Goal: Navigation & Orientation: Find specific page/section

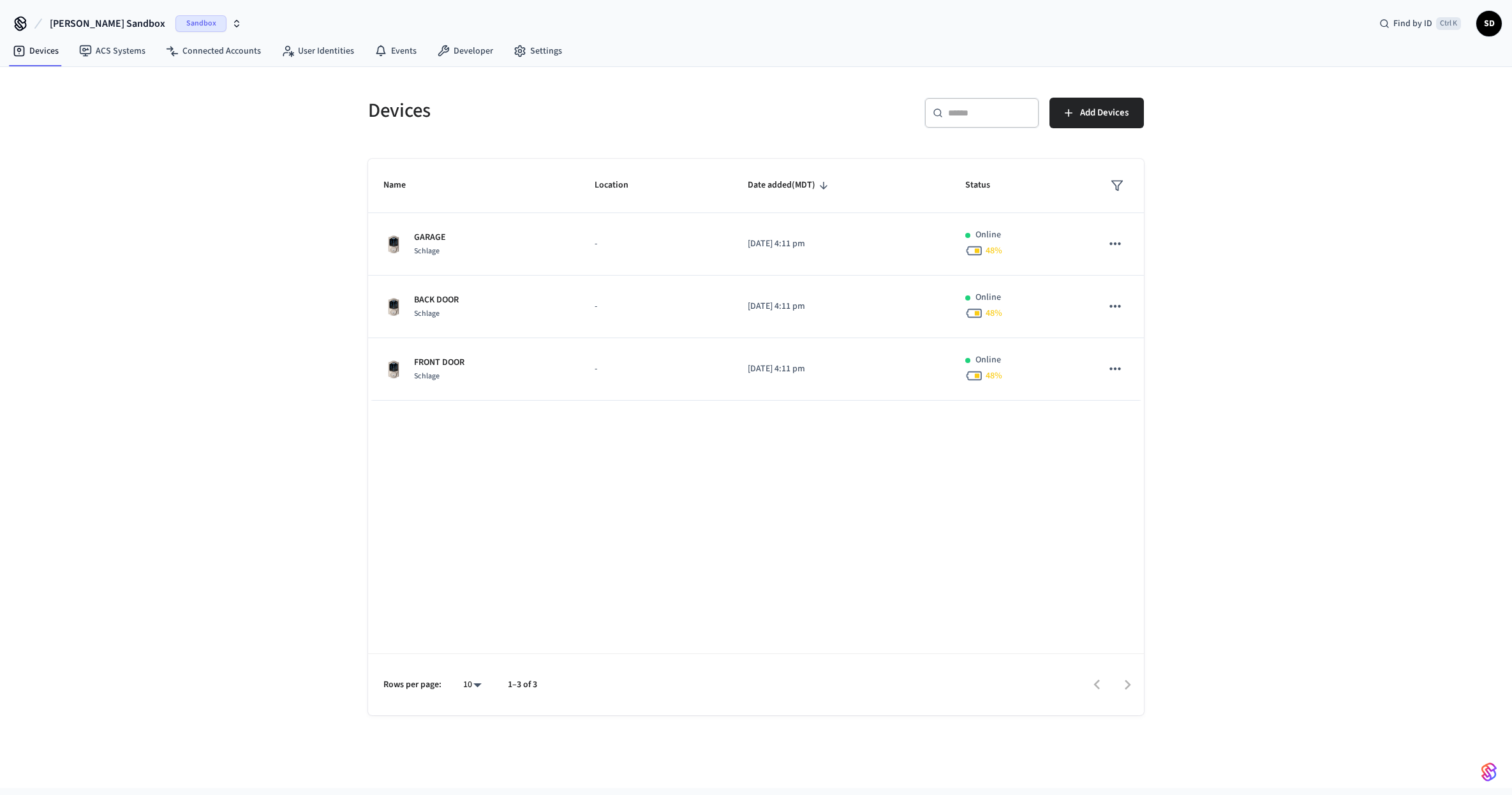
click at [227, 268] on div "Devices ​ ​ Add Devices Name Location Date added (MDT) Status GARAGE Schlage - …" at bounding box center [756, 427] width 1512 height 721
click at [453, 40] on link "Developer" at bounding box center [465, 50] width 77 height 23
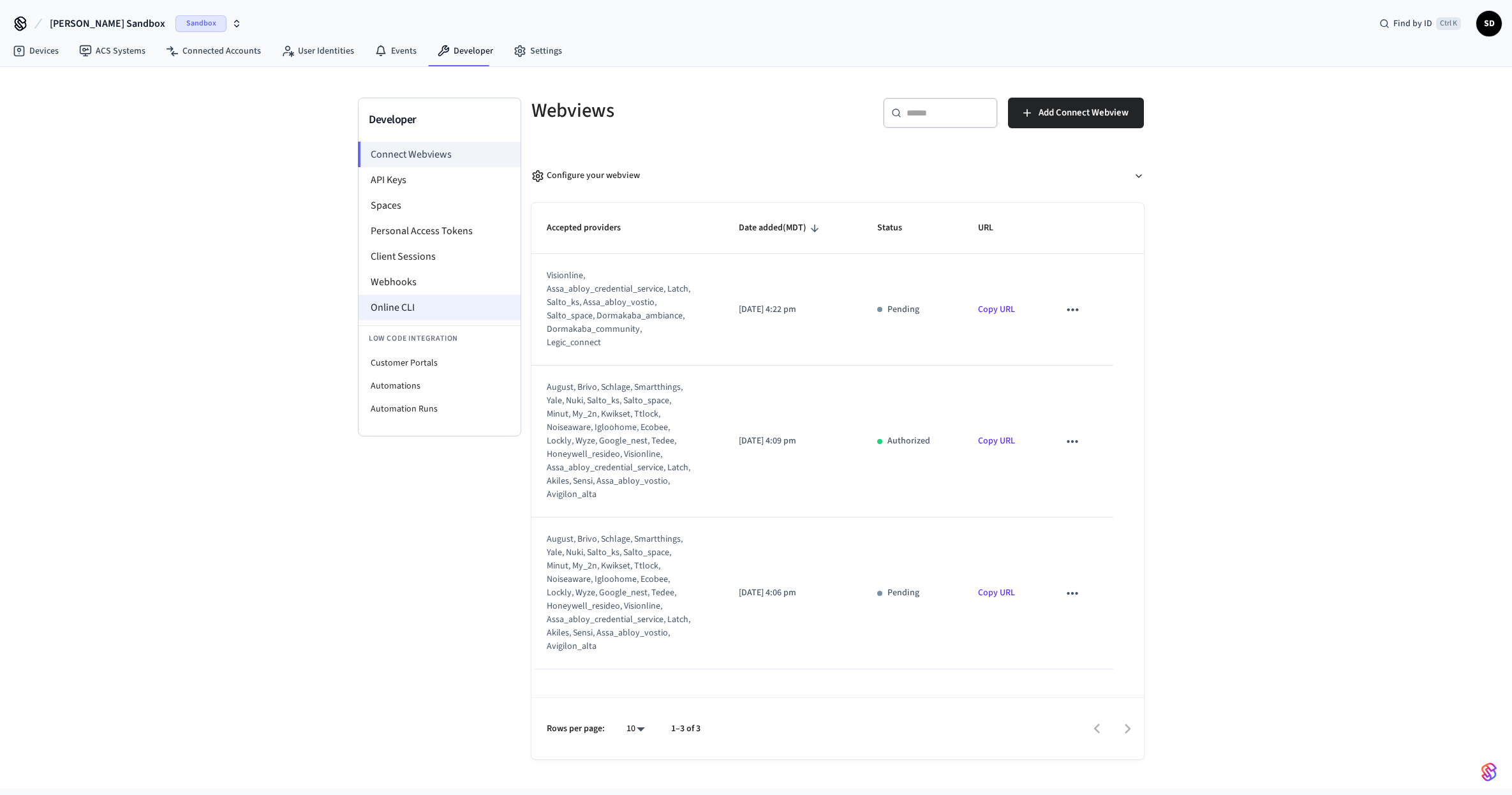
click at [410, 300] on li "Online CLI" at bounding box center [440, 307] width 162 height 26
click at [407, 272] on li "Webhooks" at bounding box center [440, 282] width 162 height 26
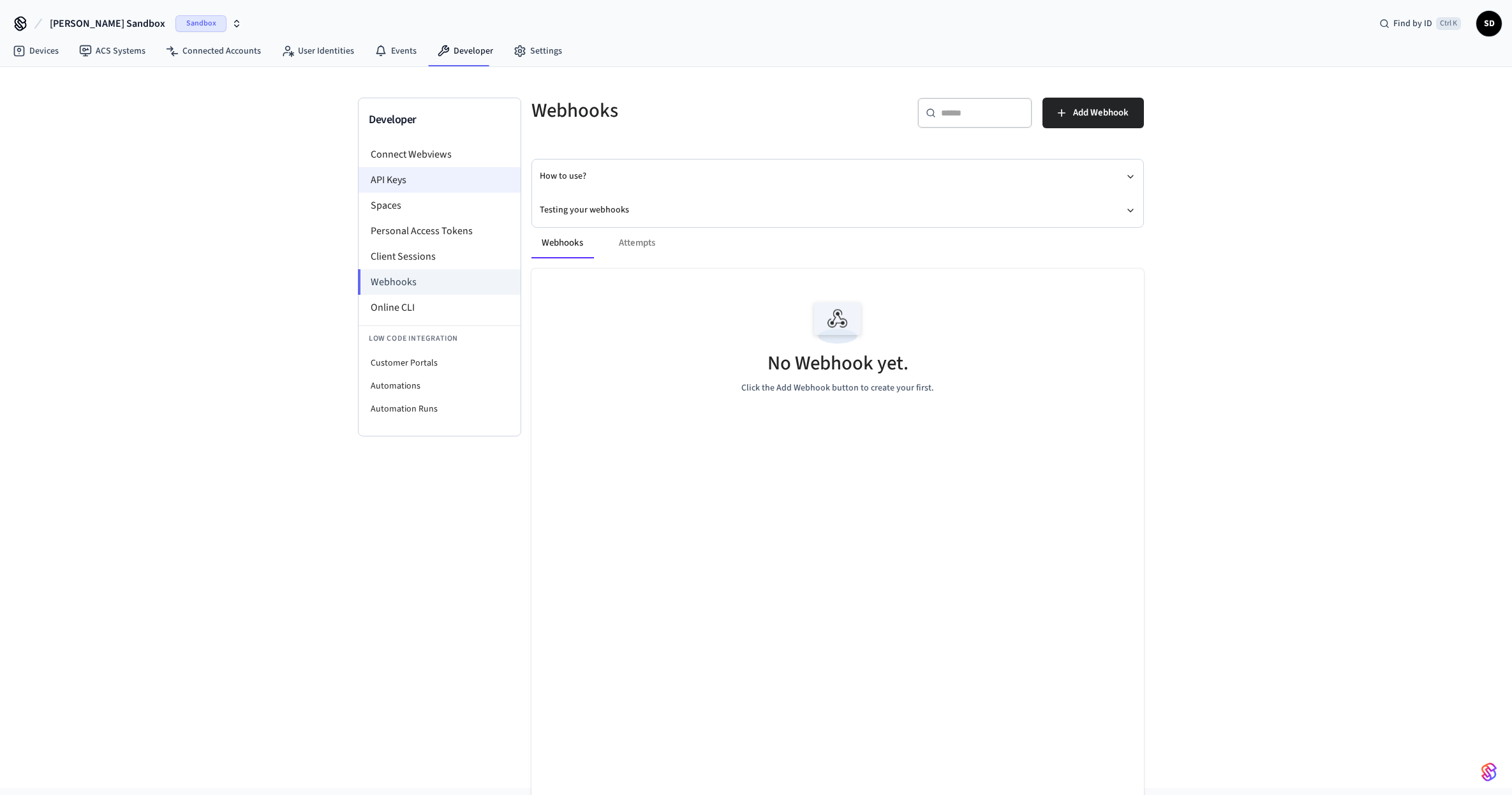
click at [420, 186] on li "API Keys" at bounding box center [440, 179] width 162 height 26
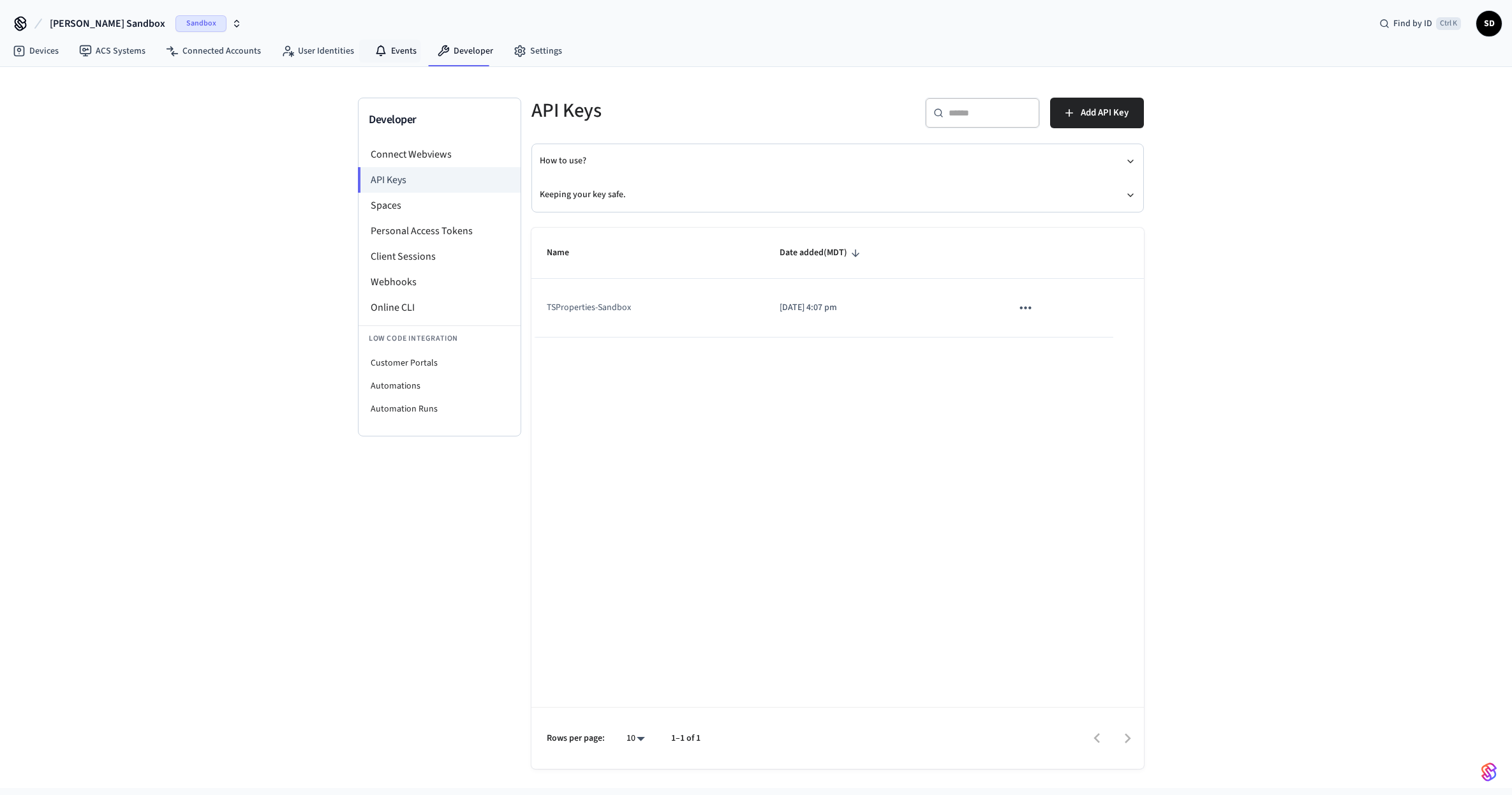
click at [398, 38] on nav "Devices ACS Systems Connected Accounts User Identities Events Developer Settings" at bounding box center [288, 52] width 570 height 30
click at [402, 46] on link "Events" at bounding box center [395, 50] width 63 height 23
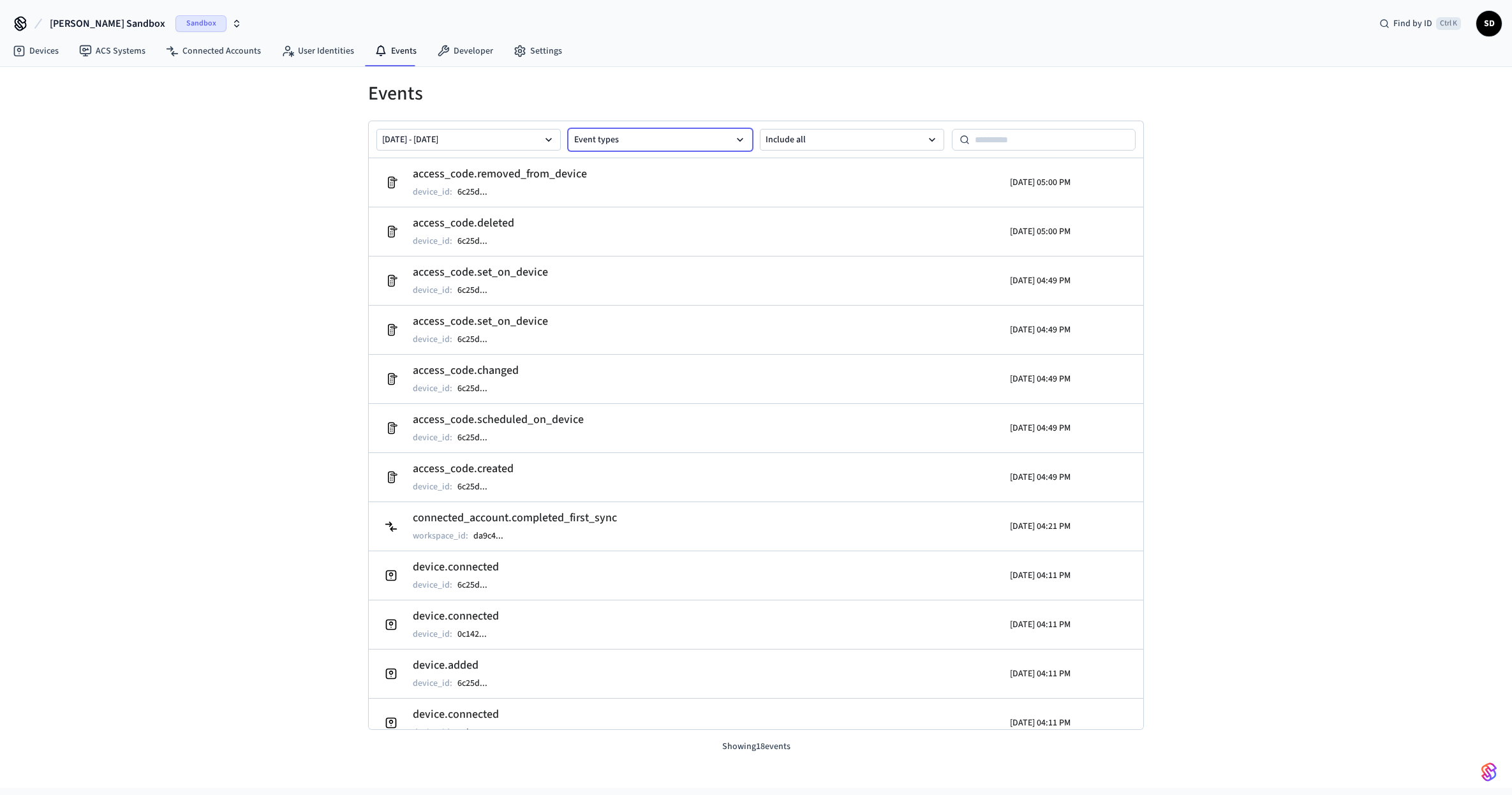
click at [718, 139] on button "Event types" at bounding box center [660, 139] width 184 height 21
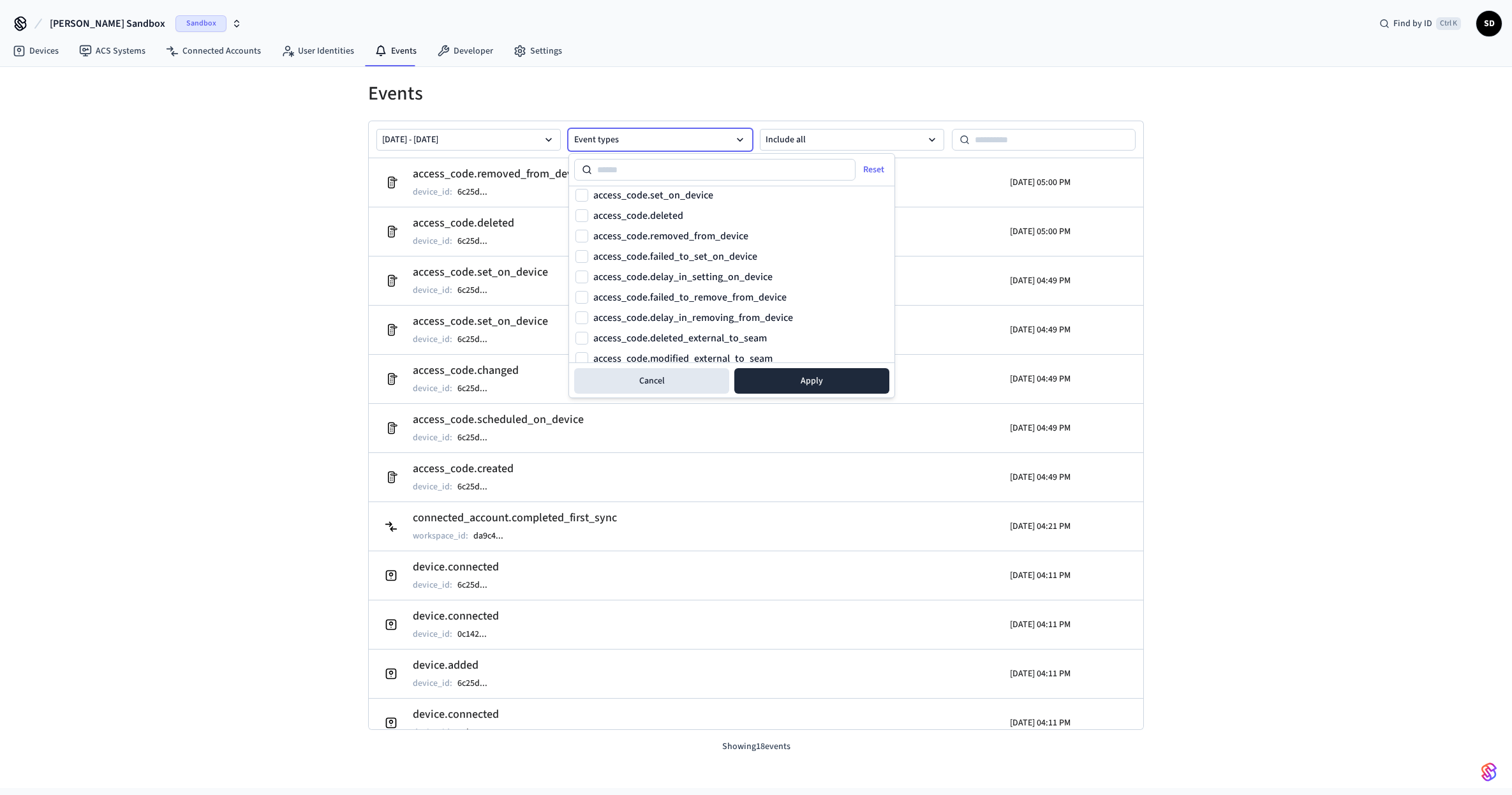
scroll to position [536, 0]
click at [812, 57] on div "Devices ACS Systems Connected Accounts User Identities Events Developer Settings" at bounding box center [756, 52] width 1512 height 30
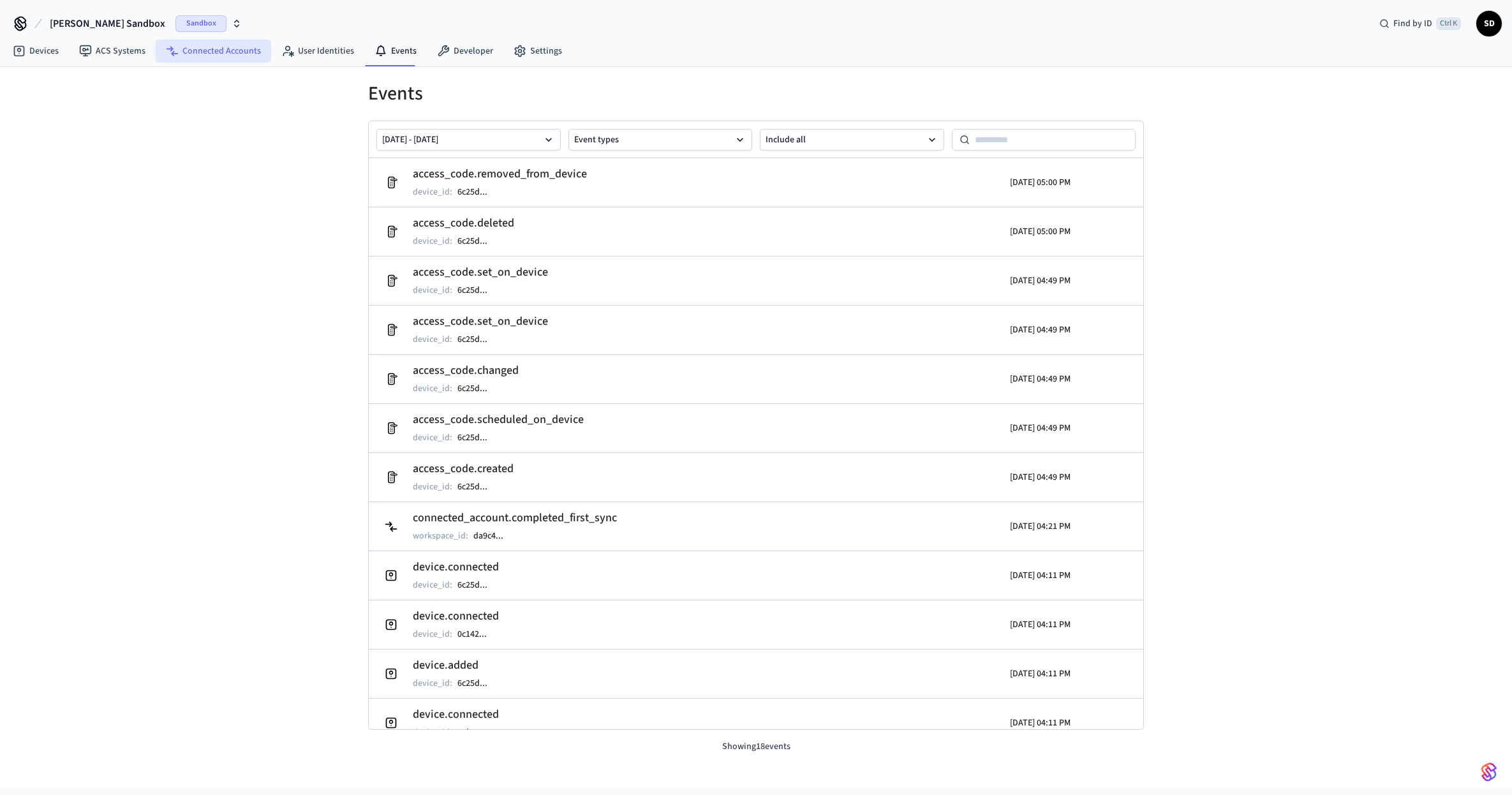
click at [233, 50] on link "Connected Accounts" at bounding box center [213, 50] width 115 height 23
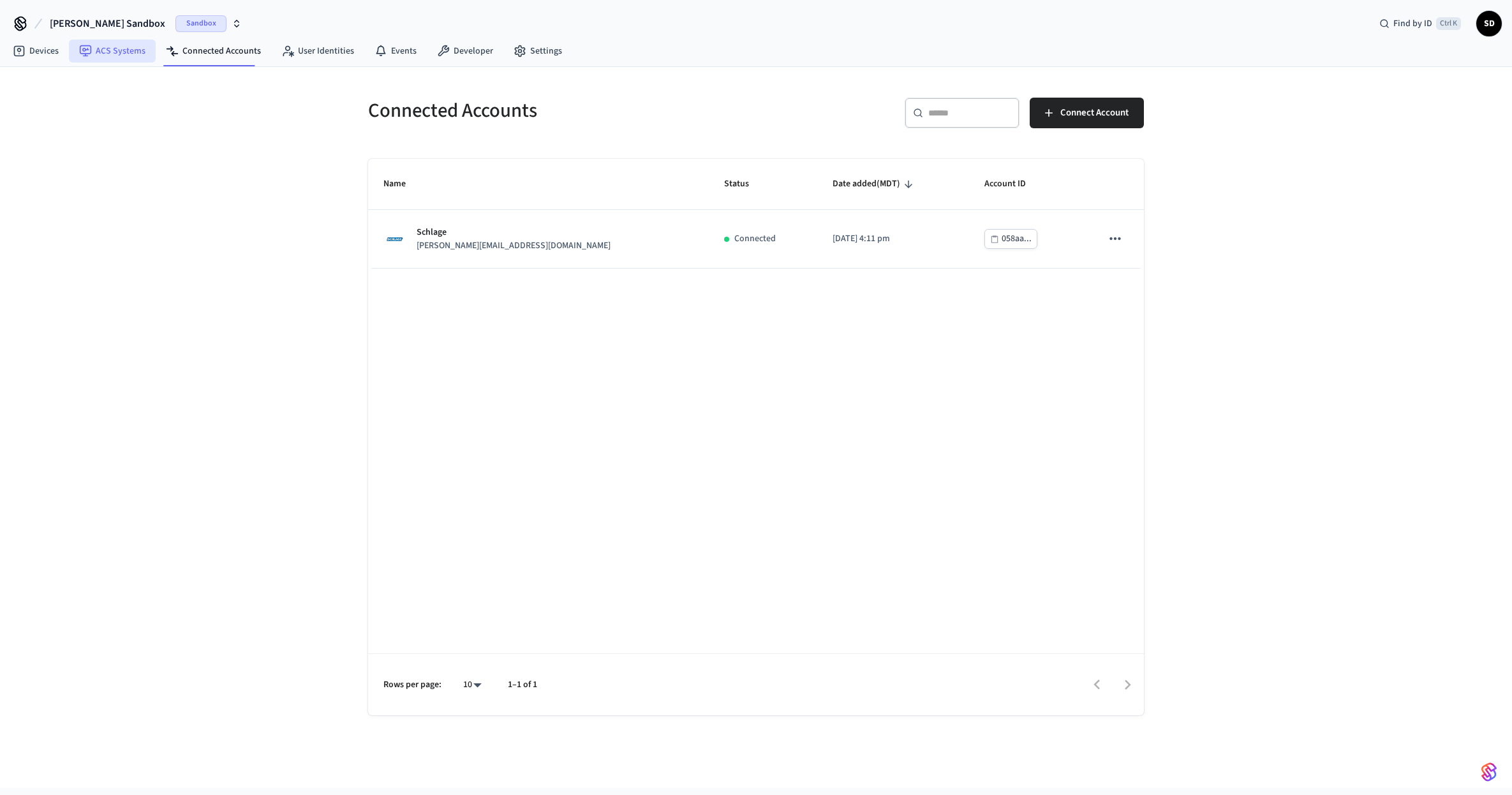
click at [126, 59] on link "ACS Systems" at bounding box center [112, 50] width 87 height 23
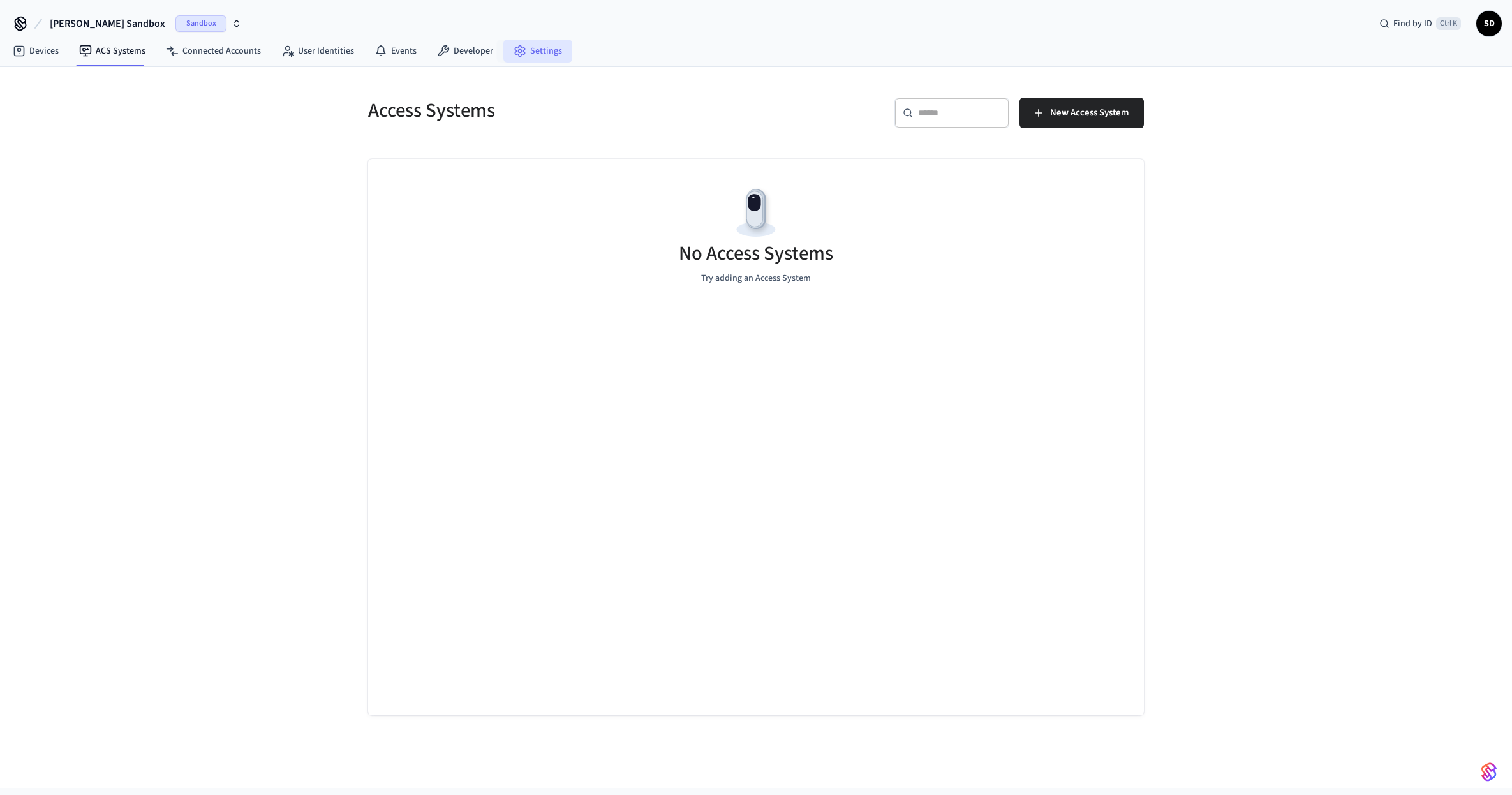
click at [522, 48] on link "Settings" at bounding box center [538, 50] width 69 height 23
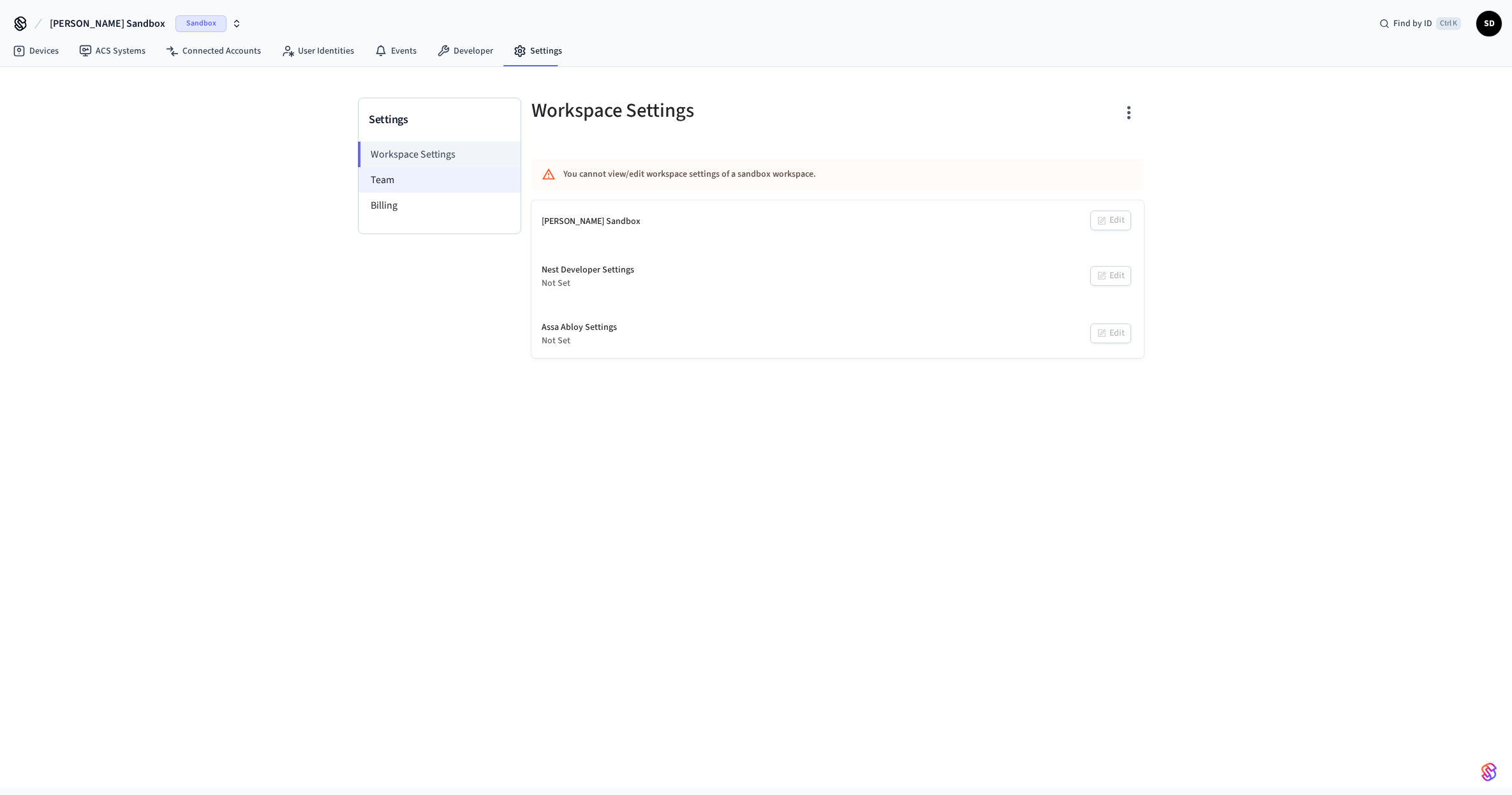
click at [403, 180] on li "Team" at bounding box center [440, 179] width 162 height 26
click at [402, 176] on li "Team" at bounding box center [440, 179] width 162 height 26
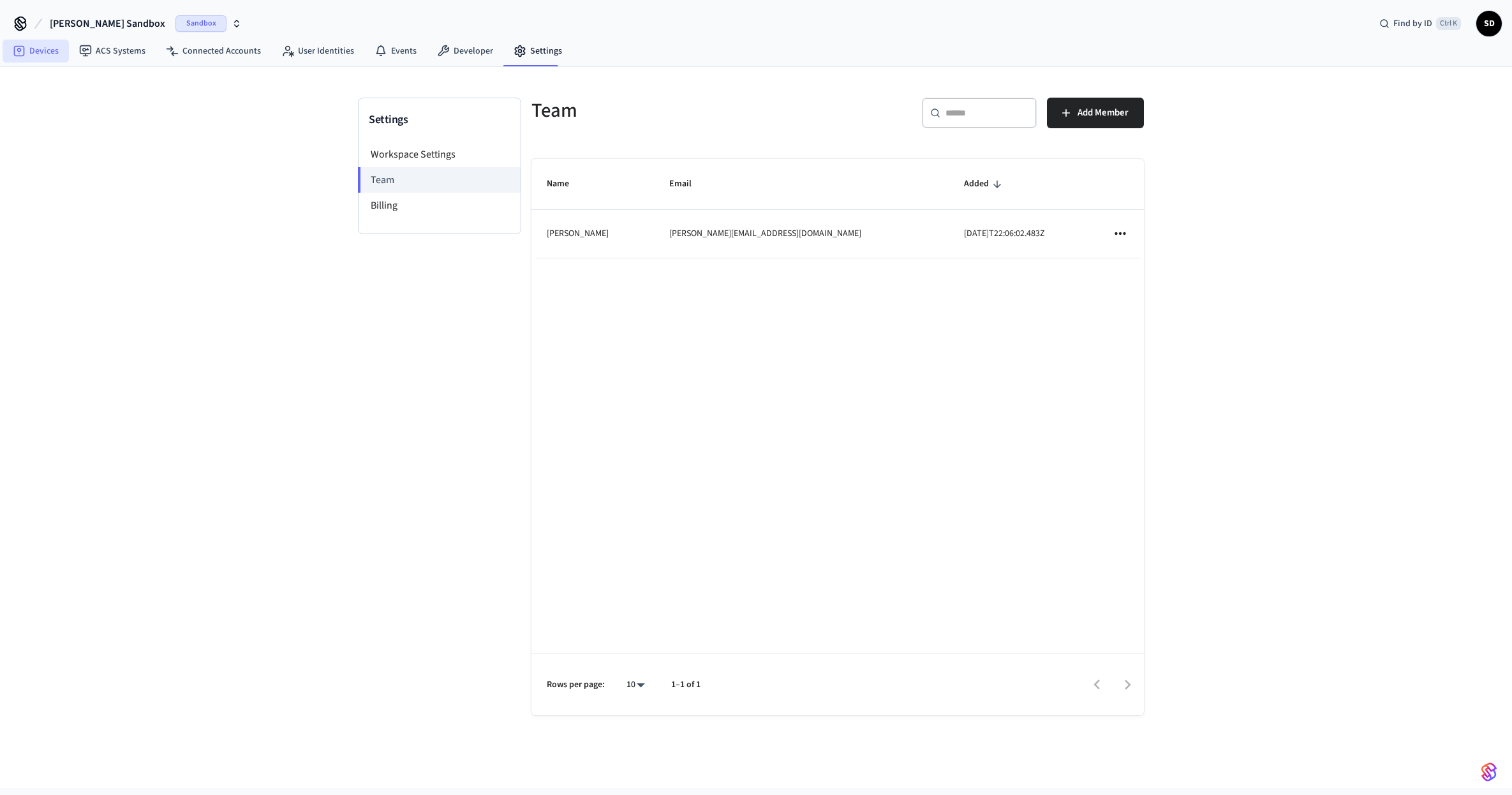
click at [43, 52] on link "Devices" at bounding box center [36, 50] width 66 height 23
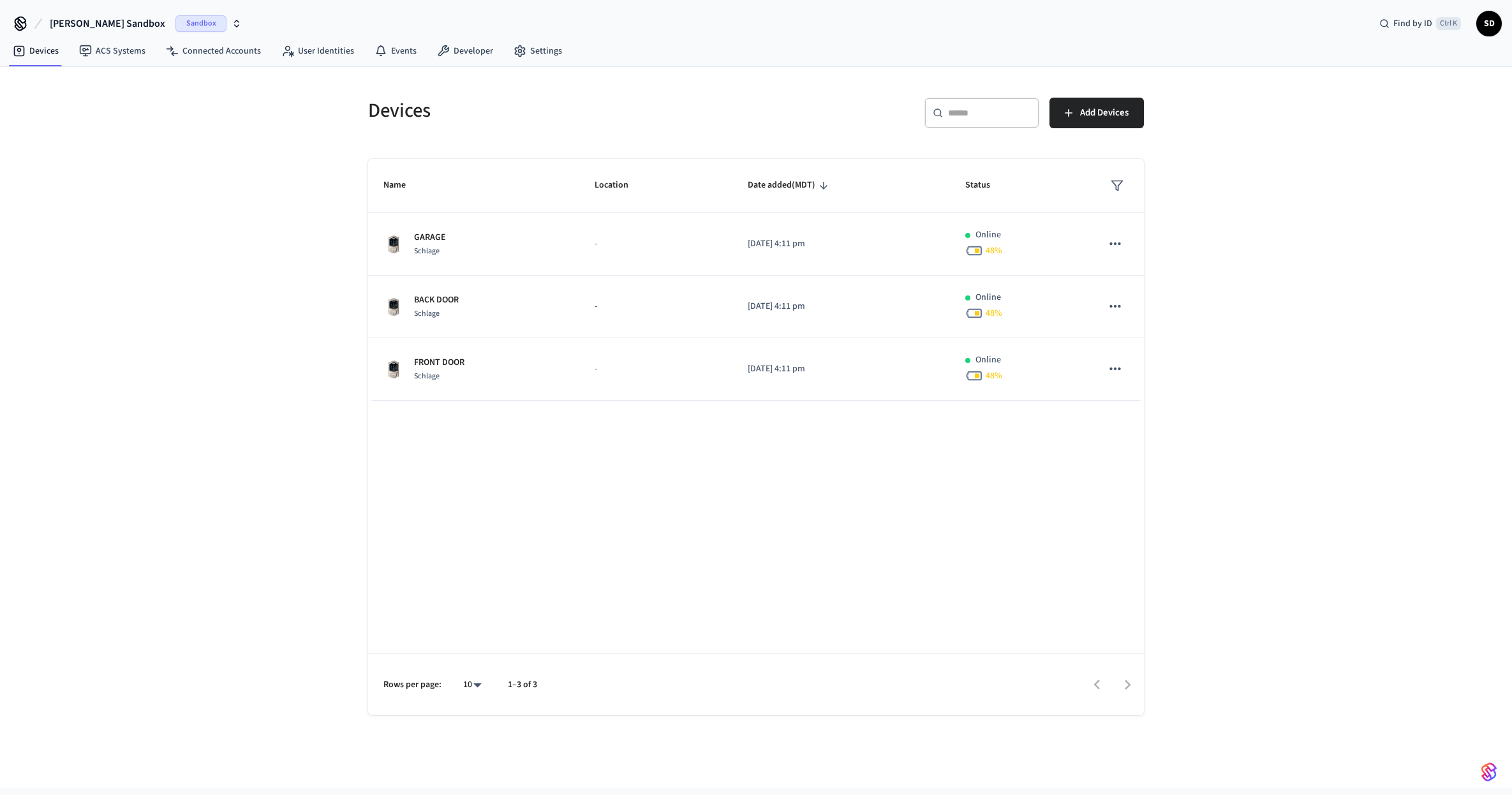
click at [1482, 24] on span "SD" at bounding box center [1489, 23] width 23 height 23
click at [1377, 233] on div "Devices ​ ​ Add Devices Name Location Date added (MDT) Status GARAGE Schlage - …" at bounding box center [756, 427] width 1512 height 721
